Goal: Find specific page/section: Find specific page/section

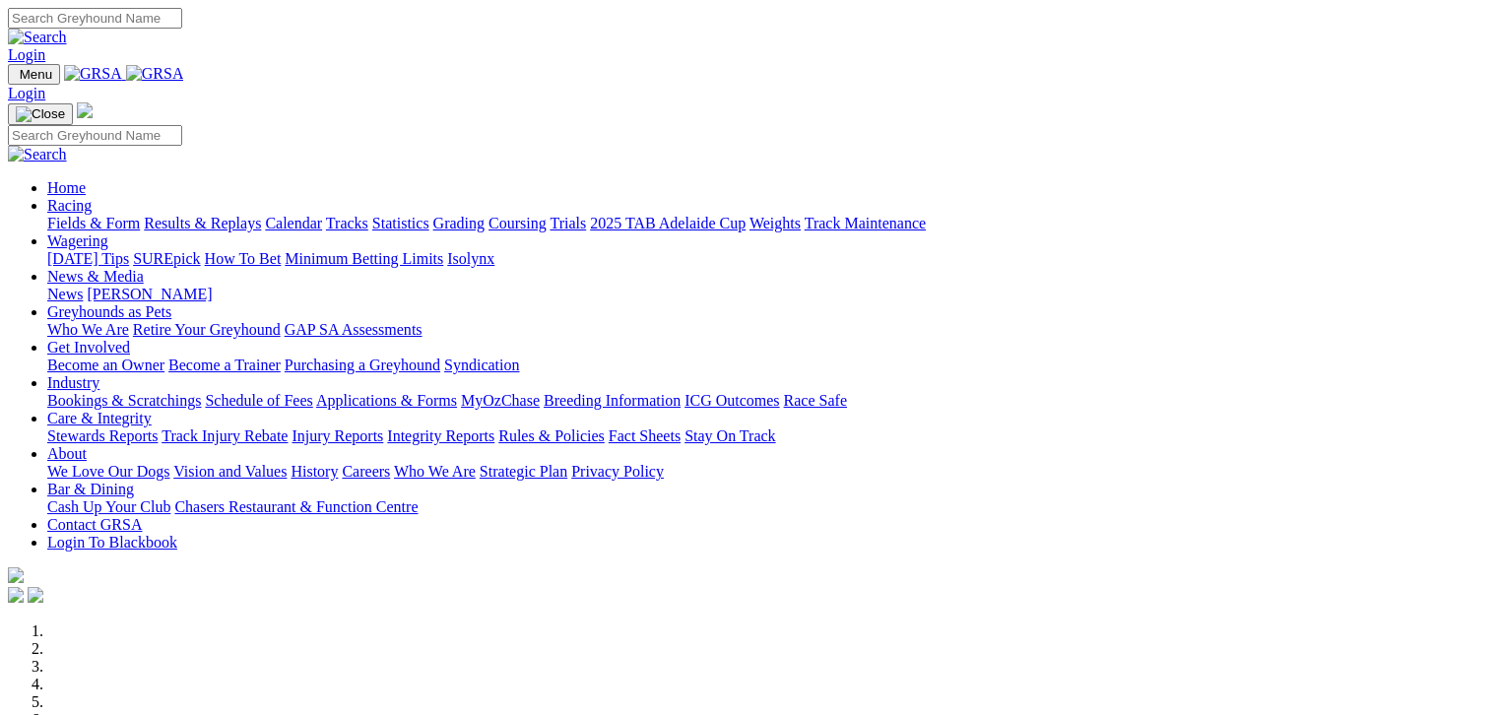
click at [87, 215] on link "Fields & Form" at bounding box center [93, 223] width 93 height 17
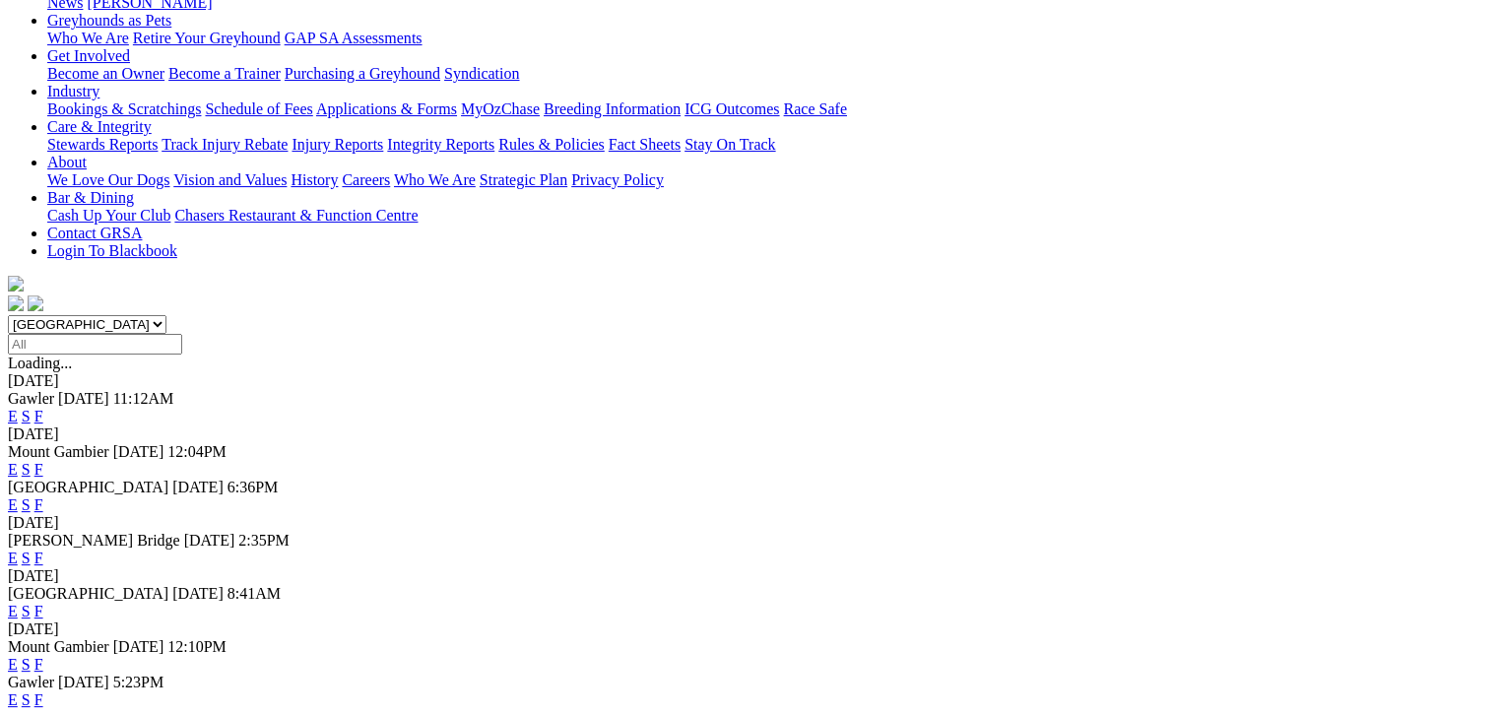
scroll to position [345, 0]
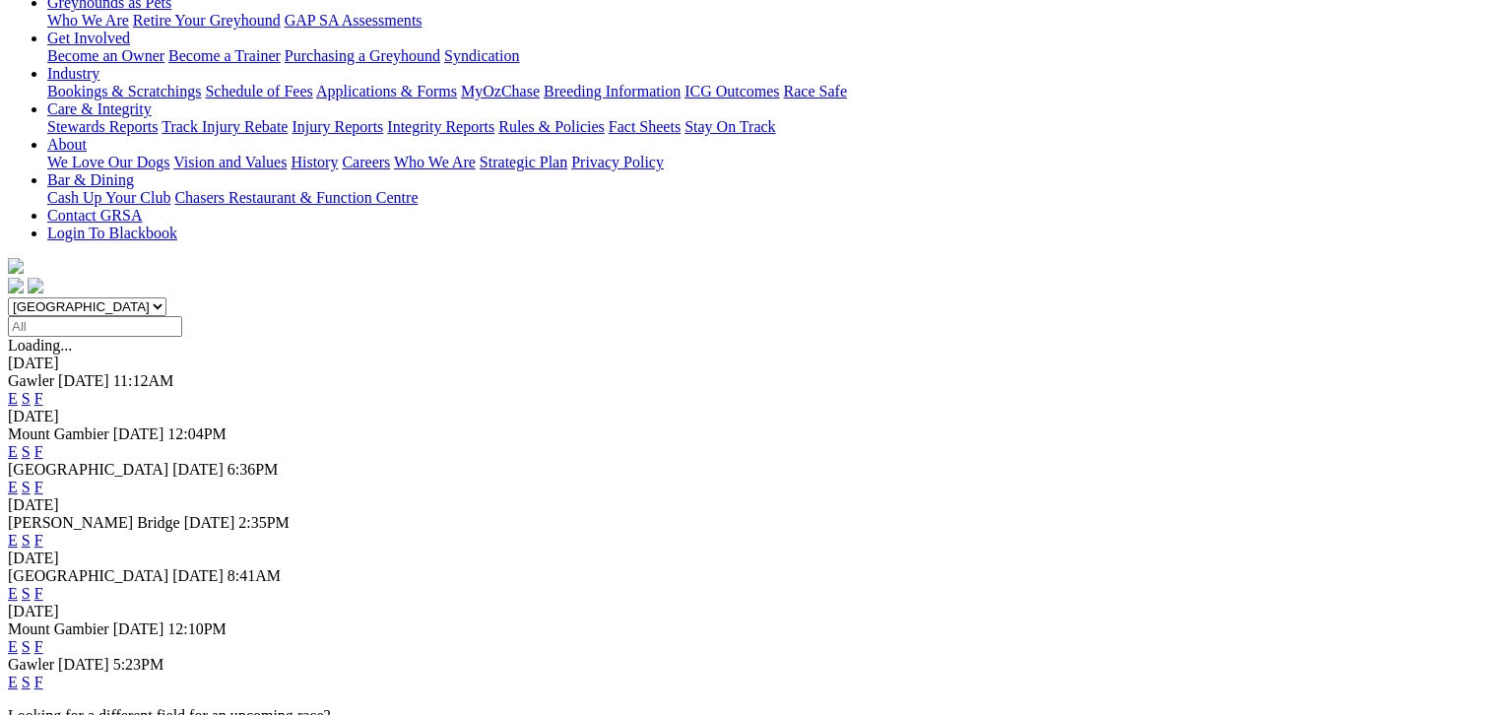
click at [43, 674] on link "F" at bounding box center [38, 682] width 9 height 17
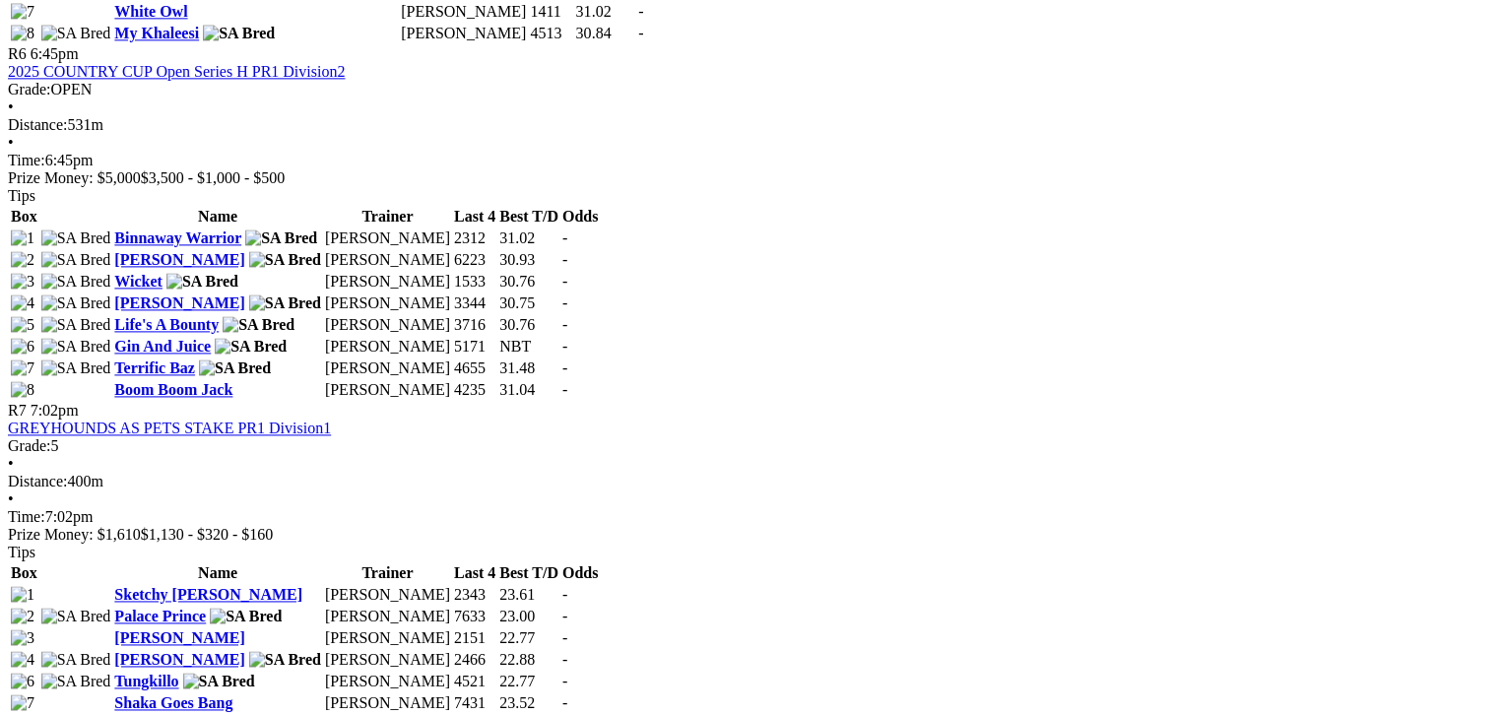
scroll to position [2610, 0]
